Goal: Register for event/course: Sign up to attend an event or enroll in a course

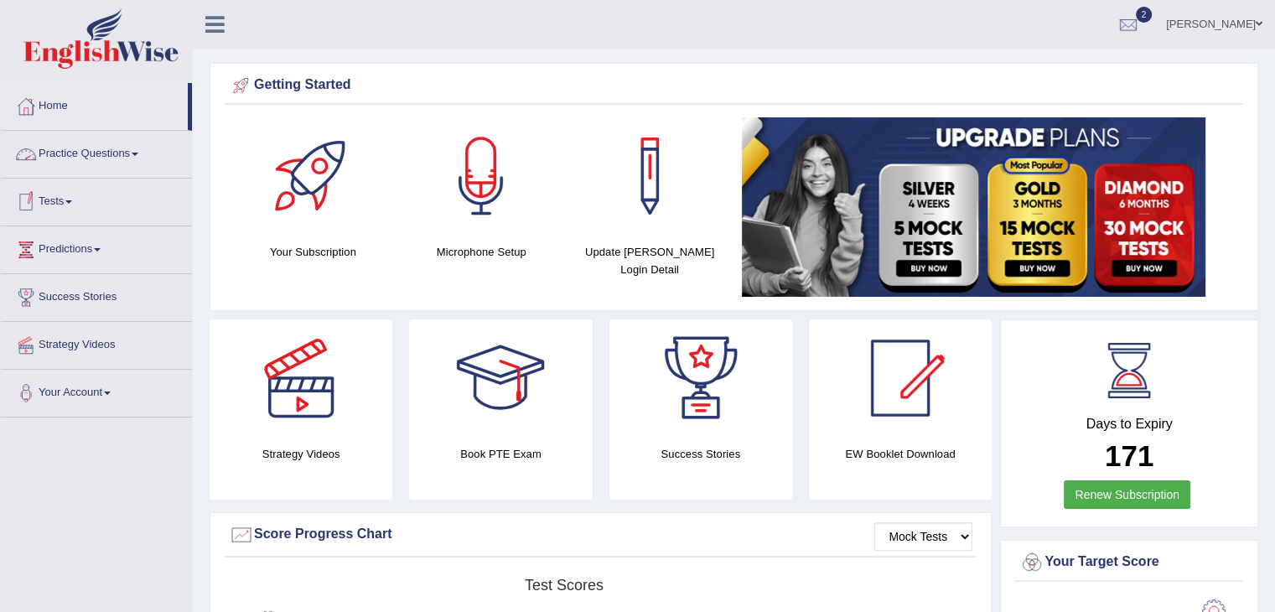
click at [45, 194] on link "Tests" at bounding box center [96, 200] width 191 height 42
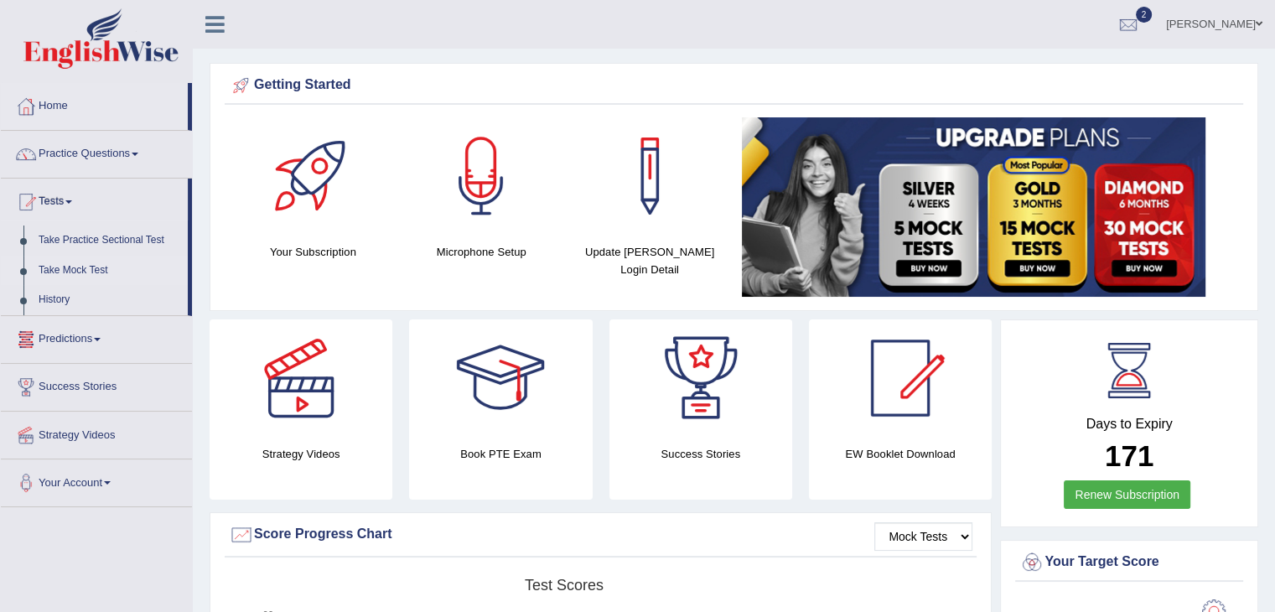
click at [62, 267] on link "Take Mock Test" at bounding box center [109, 271] width 157 height 30
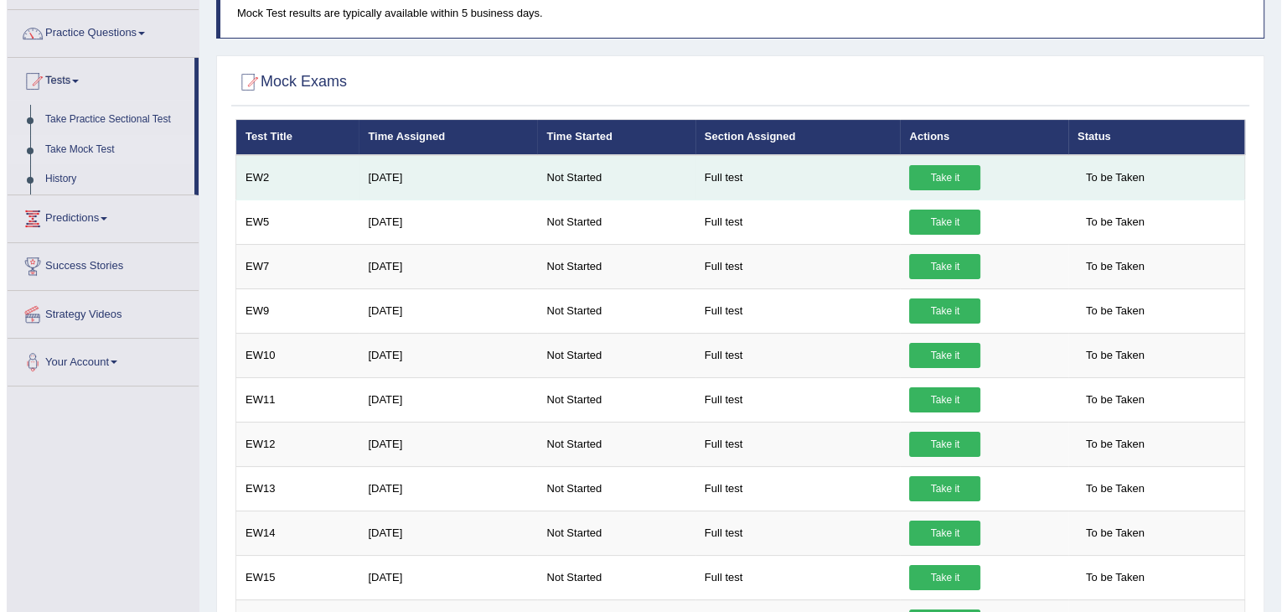
scroll to position [141, 0]
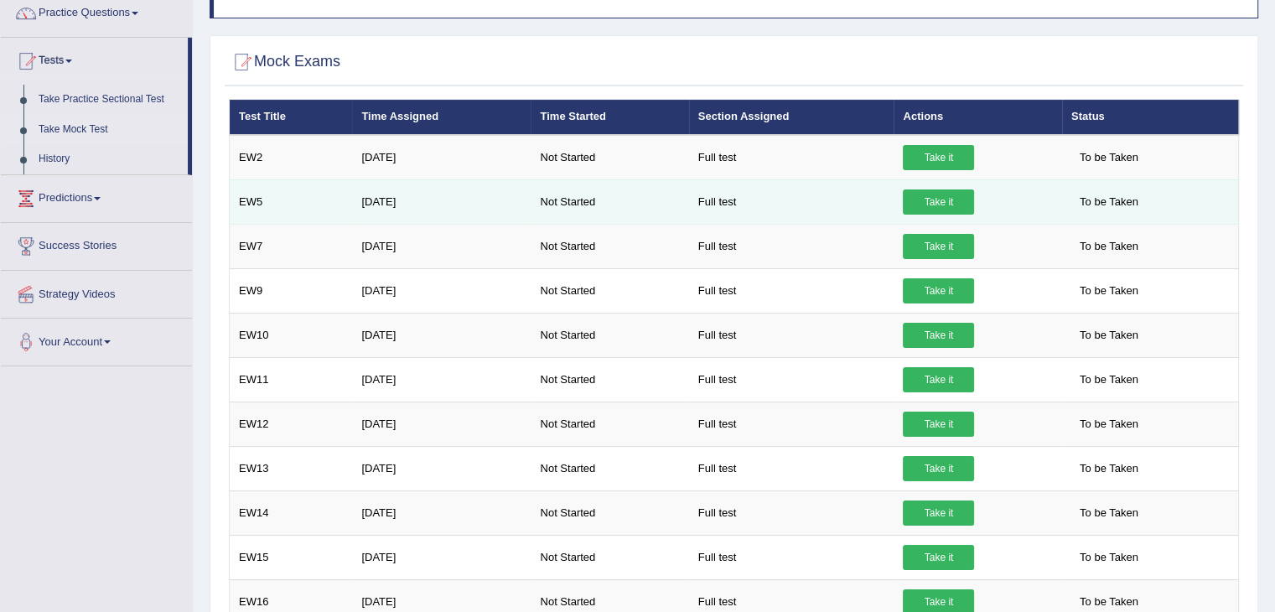
click at [935, 199] on link "Take it" at bounding box center [938, 201] width 71 height 25
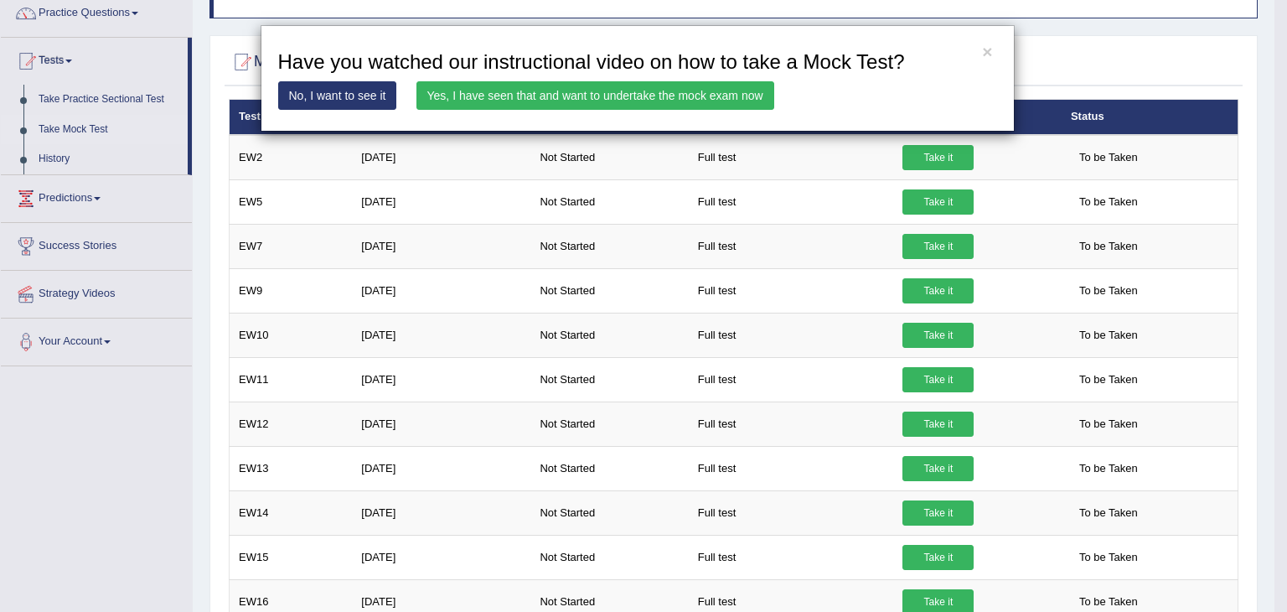
click at [510, 101] on link "Yes, I have seen that and want to undertake the mock exam now" at bounding box center [596, 95] width 358 height 28
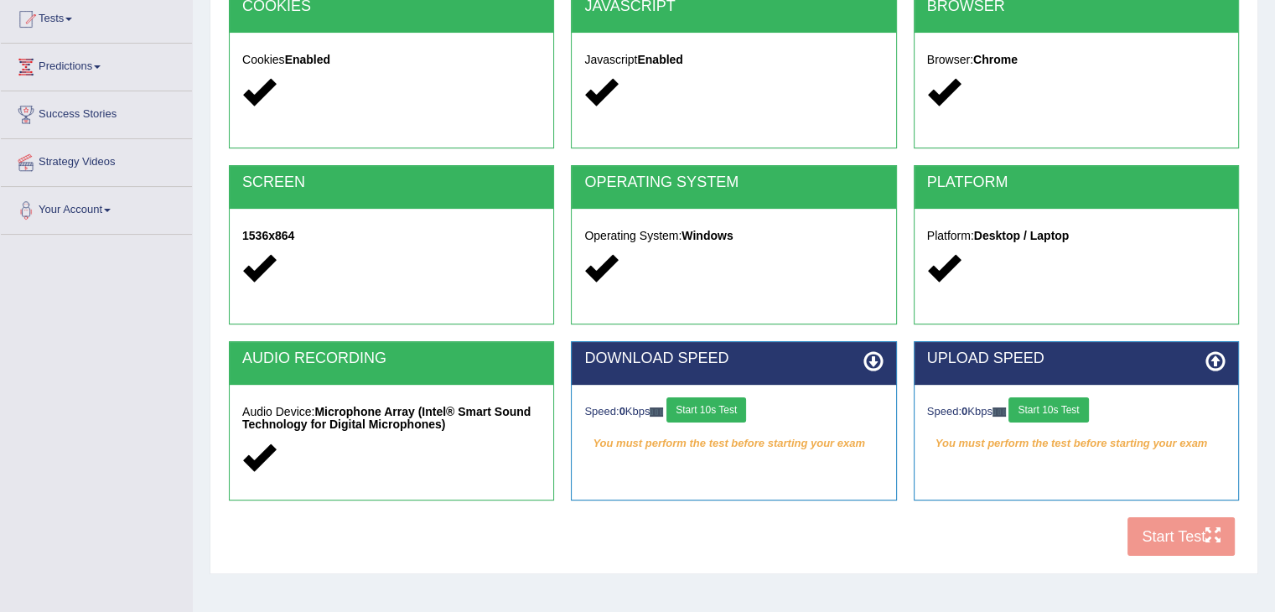
scroll to position [191, 0]
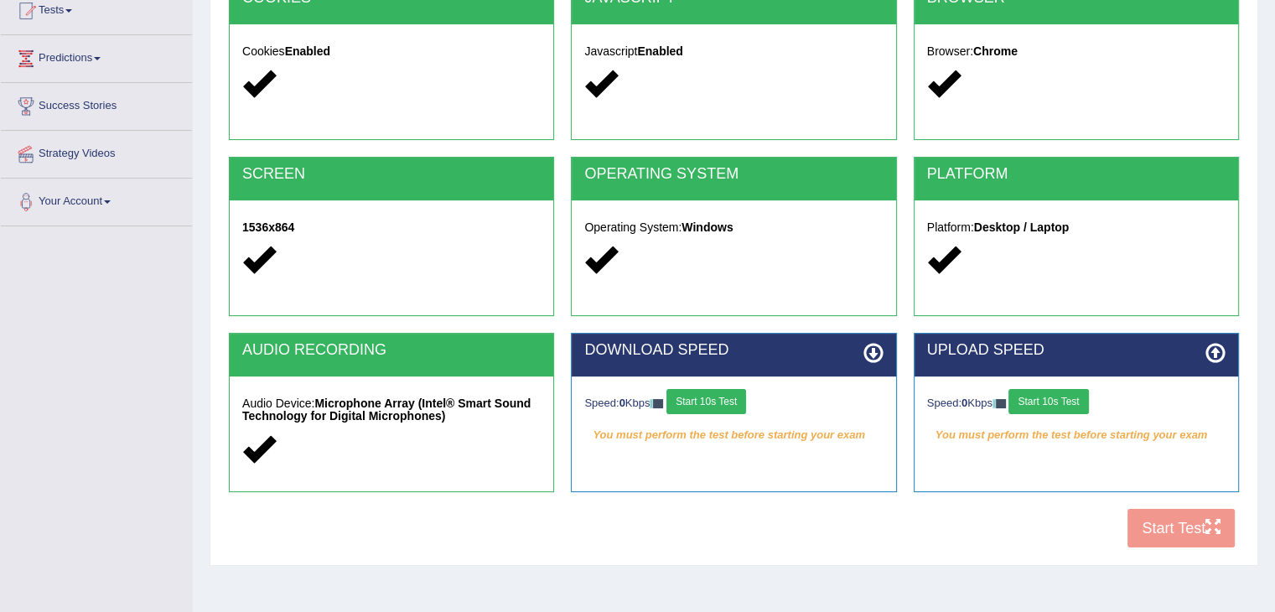
click at [708, 390] on button "Start 10s Test" at bounding box center [706, 401] width 80 height 25
click at [1030, 400] on button "Start 10s Test" at bounding box center [1048, 401] width 80 height 25
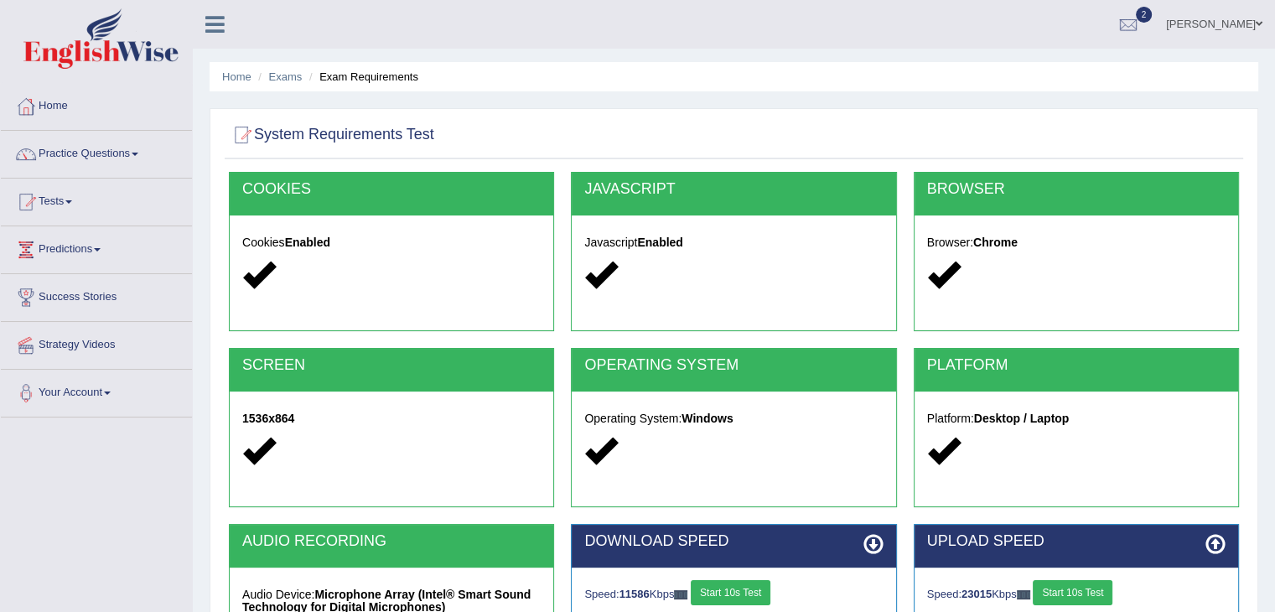
scroll to position [268, 0]
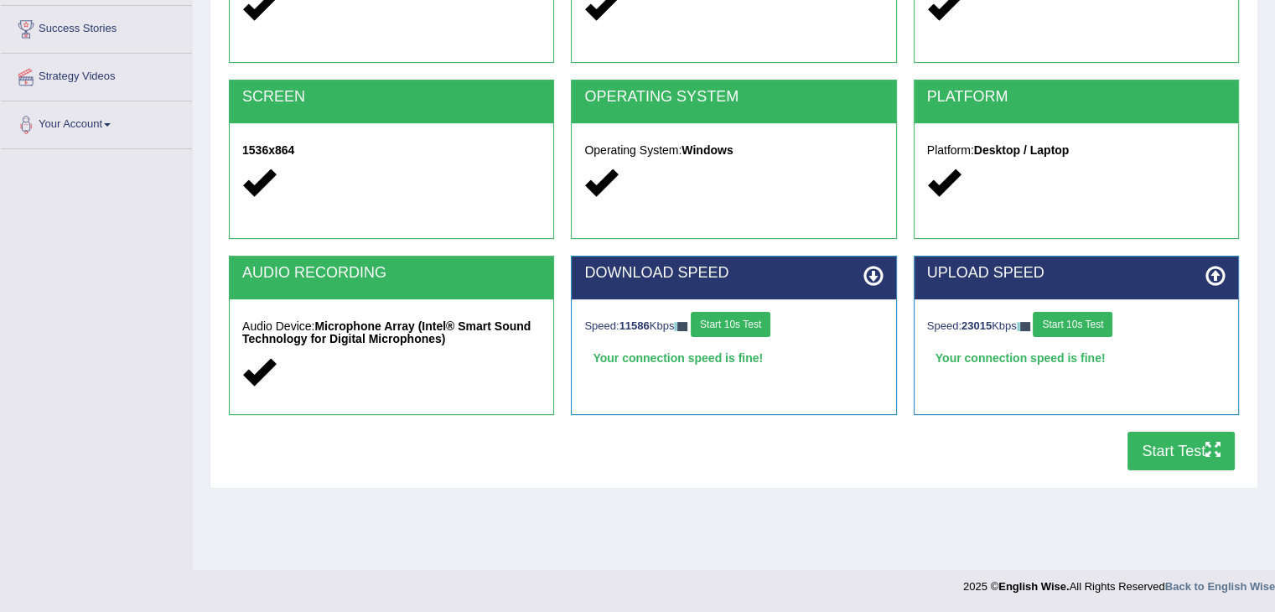
click at [1179, 460] on button "Start Test" at bounding box center [1180, 451] width 107 height 39
